Goal: Complete application form

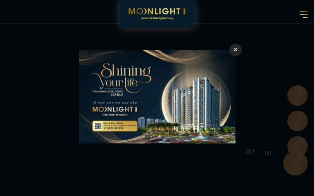
type input "bfeBEwBa"
type input "4145737416"
type input "[EMAIL_ADDRESS][DOMAIN_NAME]"
checkbox input "false"
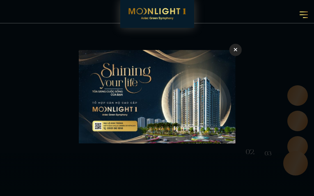
checkbox input "true"
checkbox input "false"
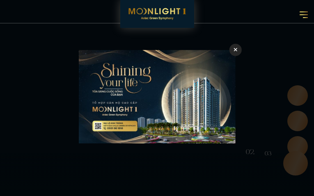
checkbox input "false"
